Goal: Task Accomplishment & Management: Complete application form

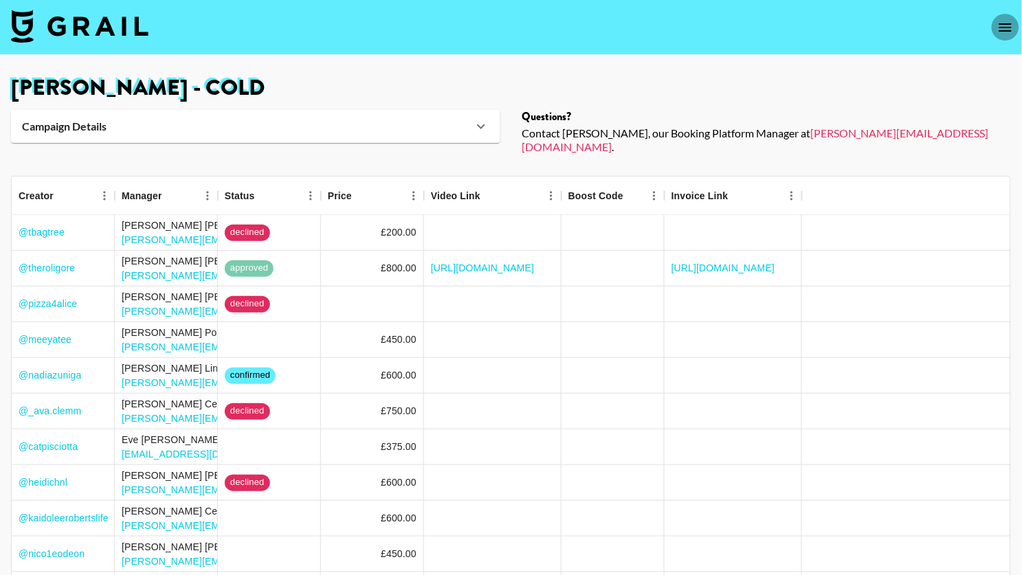
click at [1004, 32] on icon "open drawer" at bounding box center [1005, 27] width 16 height 16
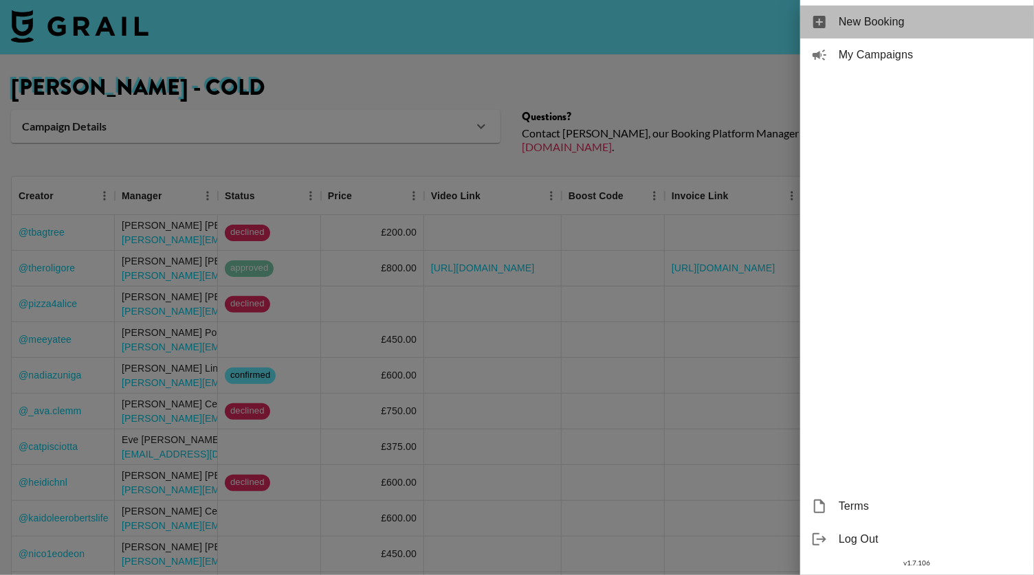
click at [894, 20] on span "New Booking" at bounding box center [931, 22] width 184 height 16
select select "Song"
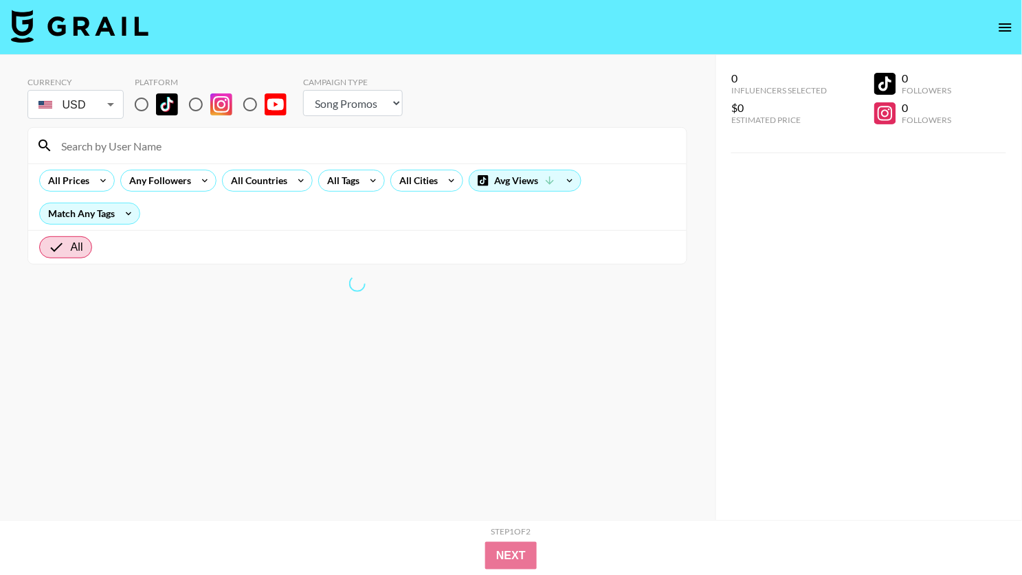
click at [98, 151] on input at bounding box center [366, 146] width 626 height 22
click at [102, 113] on body "Currency USD USD ​ Platform Campaign Type Choose Type... Song Promos Brand Prom…" at bounding box center [511, 315] width 1022 height 630
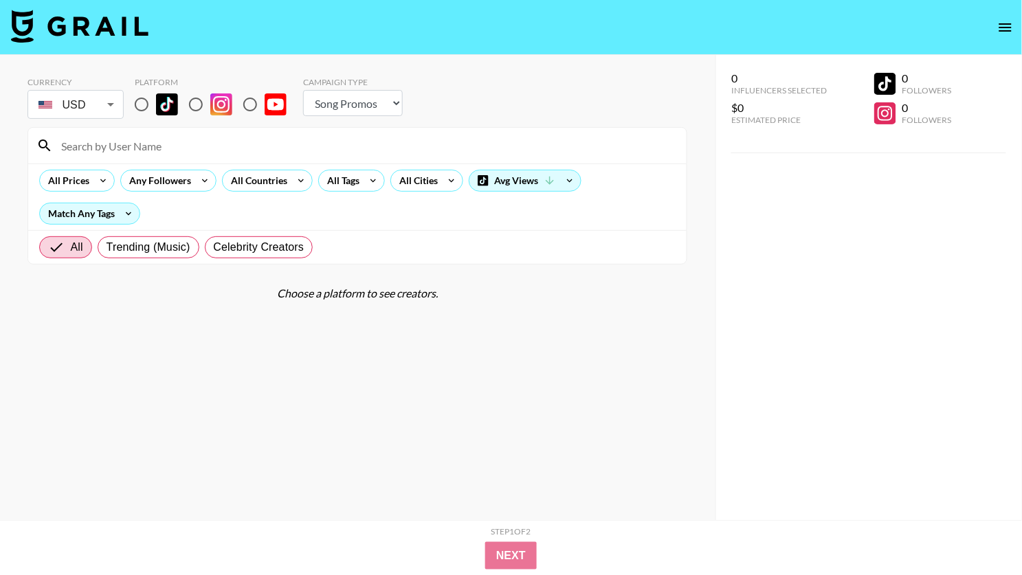
click at [145, 104] on input "radio" at bounding box center [141, 104] width 29 height 29
radio input "true"
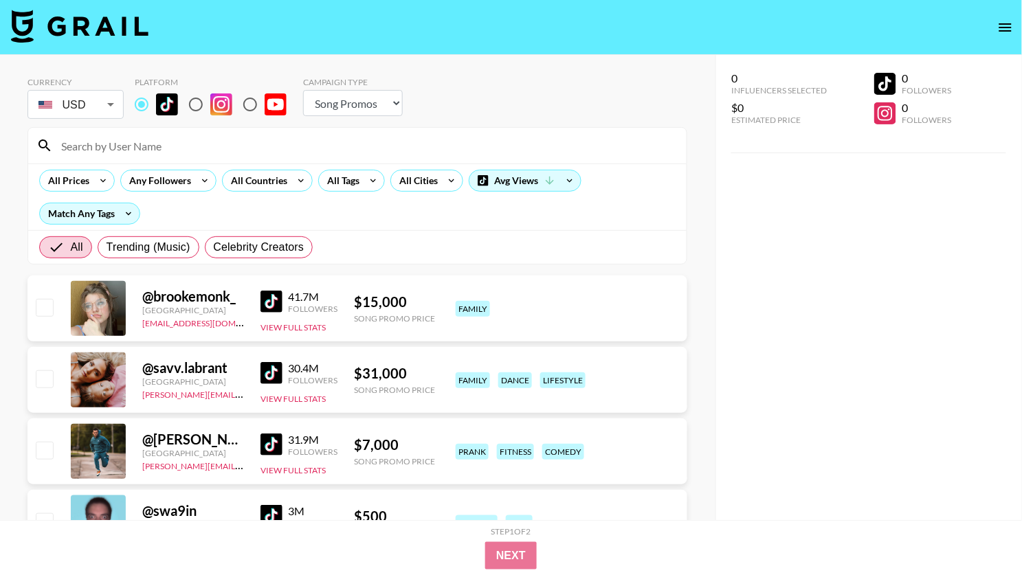
click at [104, 146] on input at bounding box center [366, 146] width 626 height 22
paste input "matildajdraper"
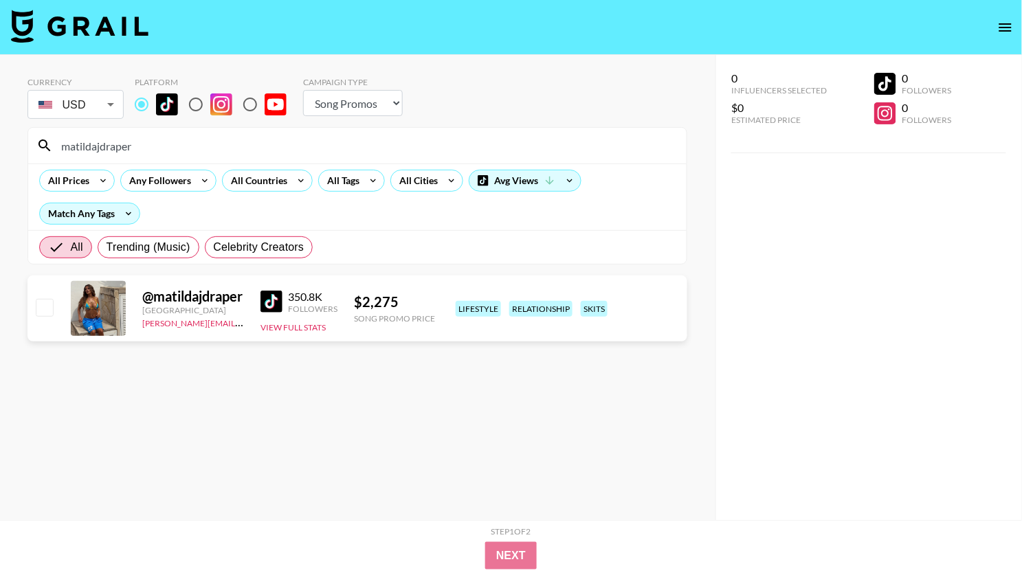
type input "matildajdraper"
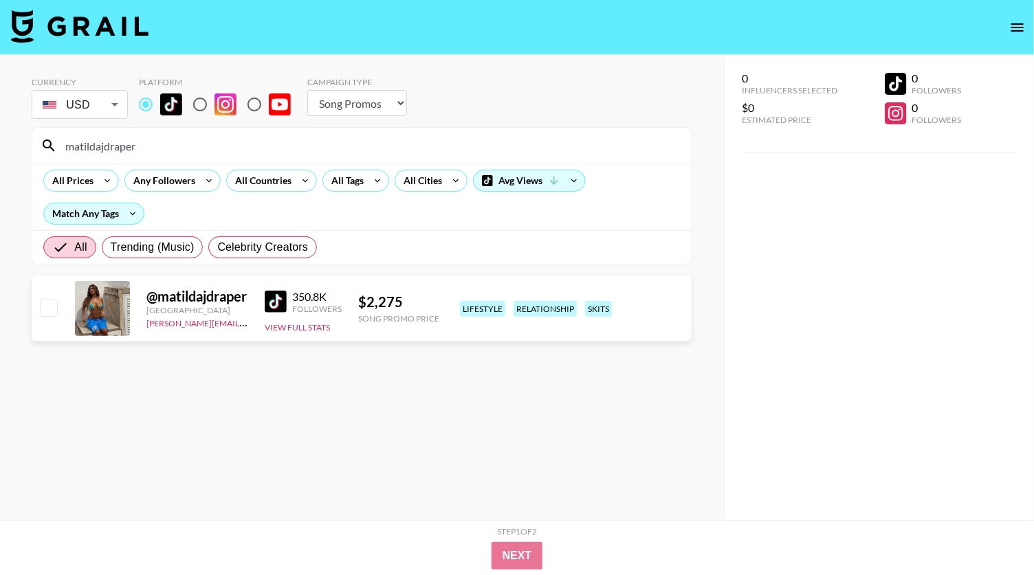
click at [100, 109] on body "Currency USD USD ​ Platform Campaign Type Choose Type... Song Promos Brand Prom…" at bounding box center [517, 315] width 1034 height 630
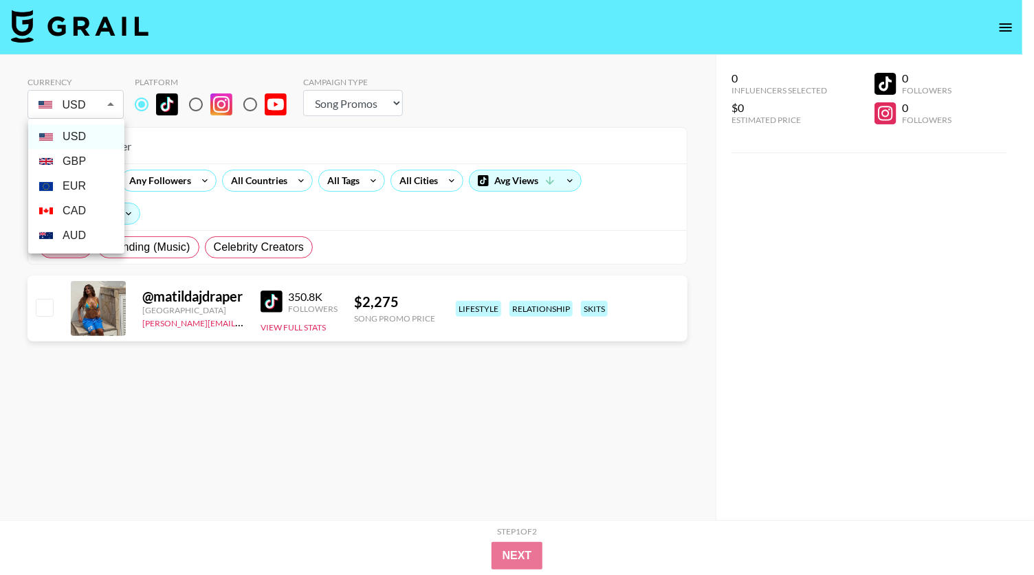
click at [100, 156] on li "GBP" at bounding box center [76, 161] width 96 height 25
type input "GBP"
